Goal: Use online tool/utility: Utilize a website feature to perform a specific function

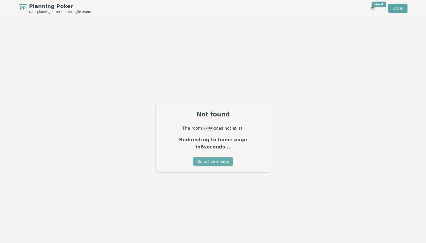
click at [216, 159] on button "Go to home page" at bounding box center [213, 161] width 40 height 9
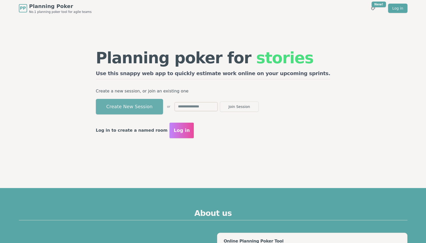
click at [138, 110] on button "Create New Session" at bounding box center [129, 107] width 67 height 16
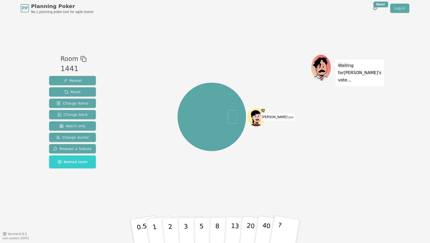
click at [368, 126] on div "Waiting for [PERSON_NAME] 's vote..." at bounding box center [347, 125] width 72 height 142
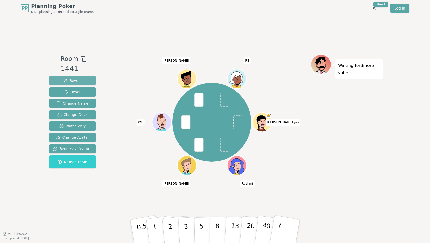
click at [88, 81] on button "Reveal" at bounding box center [72, 80] width 47 height 9
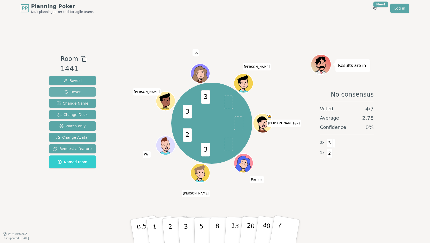
click at [78, 92] on button "Reset" at bounding box center [72, 91] width 47 height 9
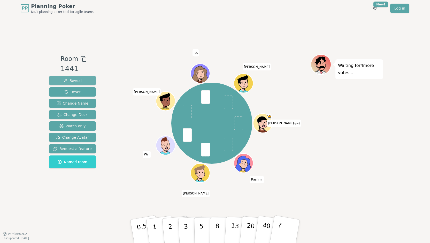
click at [80, 81] on button "Reveal" at bounding box center [72, 80] width 47 height 9
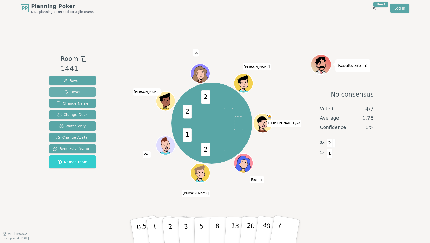
click at [75, 96] on button "Reset" at bounding box center [72, 91] width 47 height 9
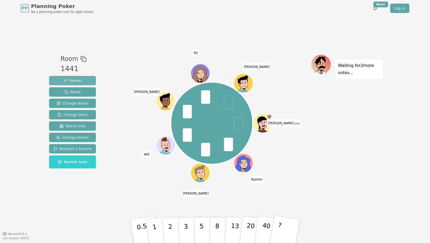
click at [51, 81] on button "Reveal" at bounding box center [72, 80] width 47 height 9
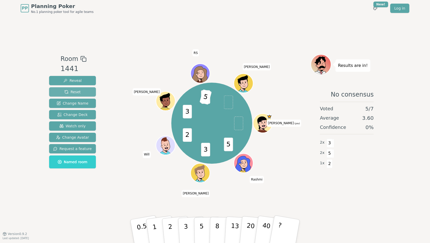
click at [71, 93] on span "Reset" at bounding box center [72, 91] width 16 height 5
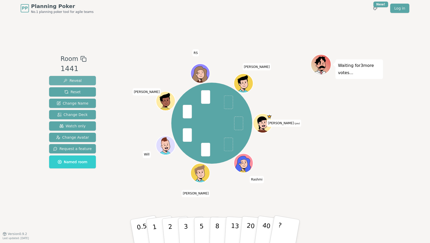
click at [81, 80] on button "Reveal" at bounding box center [72, 80] width 47 height 9
click at [81, 81] on button "Reveal" at bounding box center [72, 80] width 47 height 9
